Goal: Browse casually

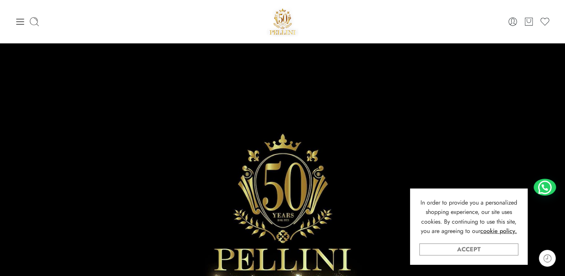
click at [470, 250] on link "Accept" at bounding box center [468, 249] width 99 height 12
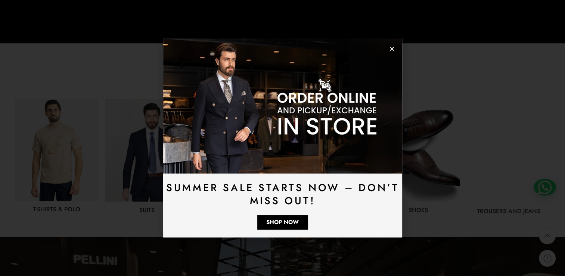
scroll to position [336, 0]
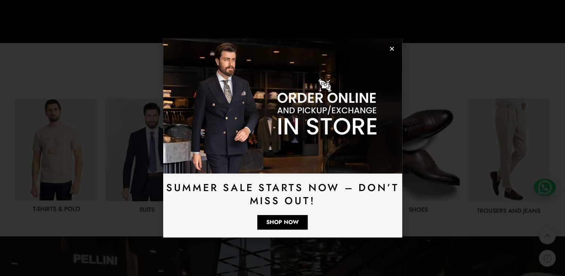
click at [392, 48] on use "Close" at bounding box center [392, 49] width 4 height 4
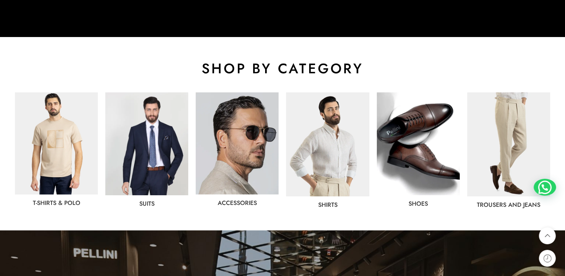
scroll to position [373, 0]
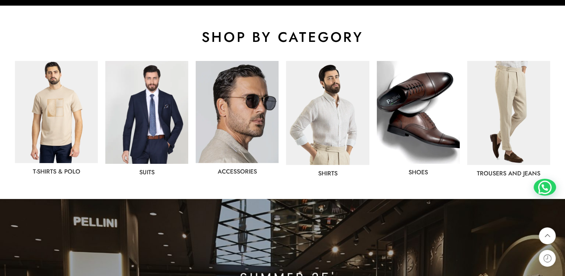
click at [149, 118] on img at bounding box center [146, 112] width 83 height 103
click at [161, 113] on img at bounding box center [146, 112] width 83 height 103
click at [161, 109] on img at bounding box center [146, 112] width 83 height 103
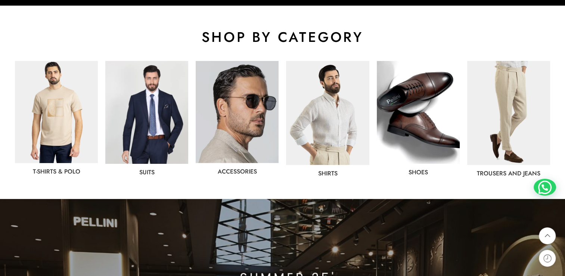
click at [154, 115] on img at bounding box center [146, 112] width 83 height 103
click at [157, 138] on img at bounding box center [146, 112] width 83 height 103
